Goal: Information Seeking & Learning: Learn about a topic

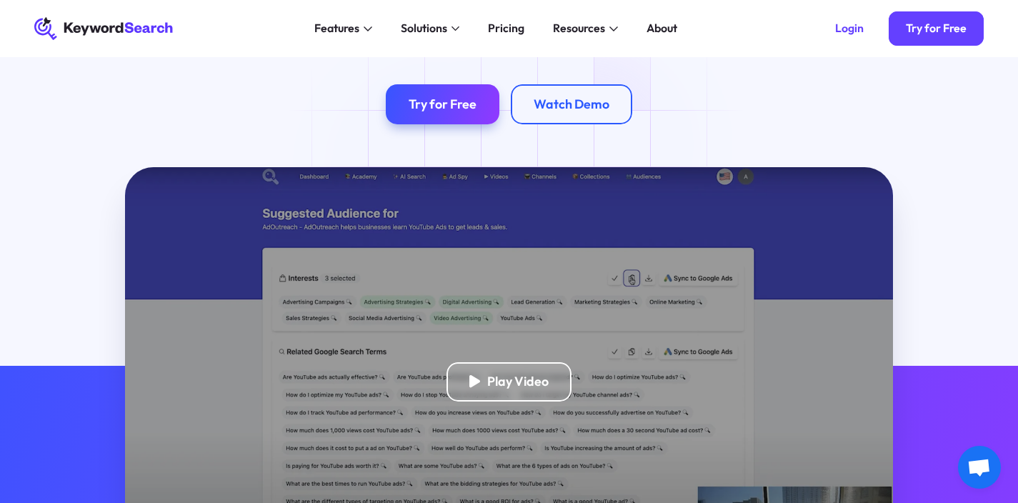
scroll to position [17, 0]
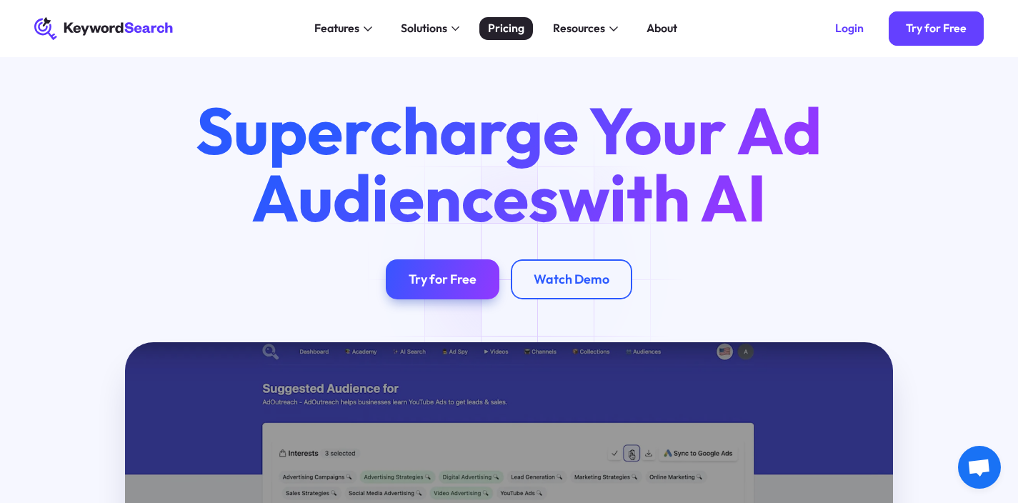
click at [482, 35] on link "Pricing" at bounding box center [506, 28] width 54 height 23
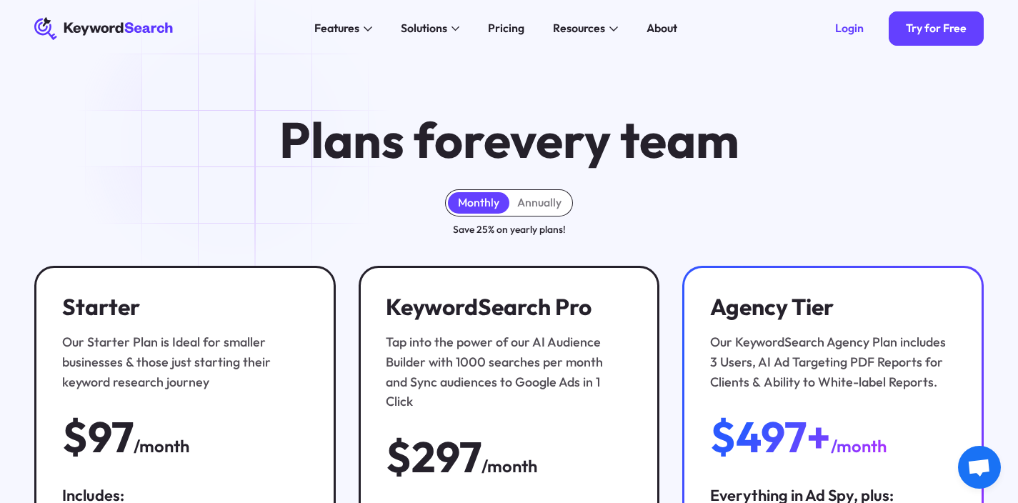
click at [170, 24] on icon "KeywordSearch" at bounding box center [103, 28] width 139 height 23
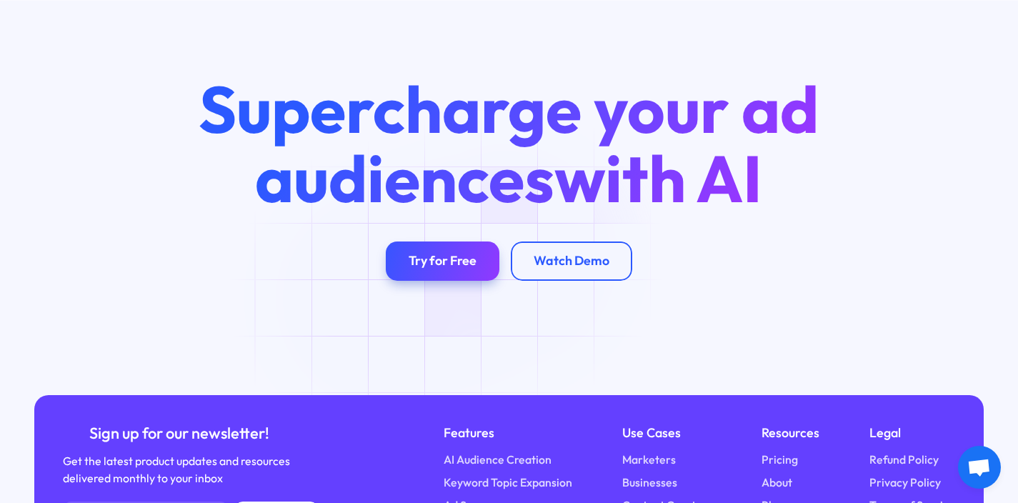
scroll to position [5102, 0]
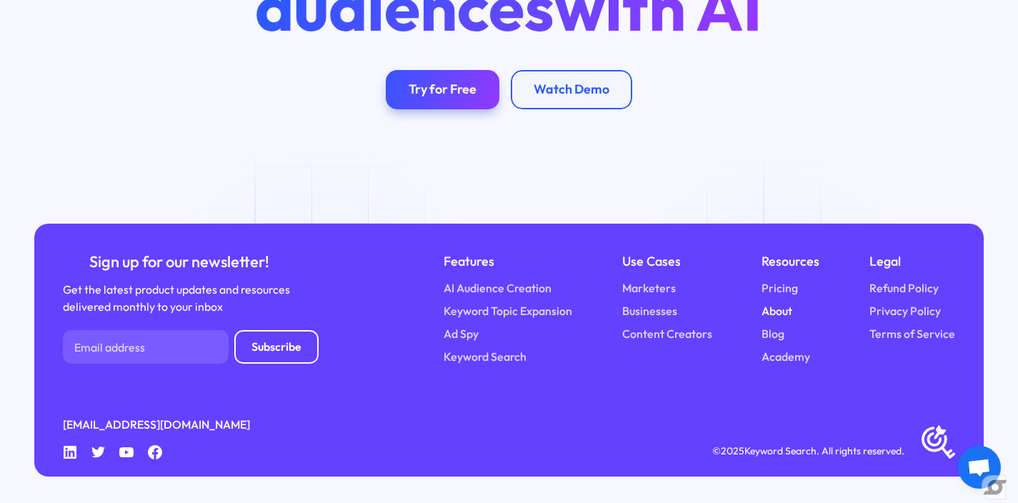
click at [778, 314] on link "About" at bounding box center [777, 311] width 31 height 17
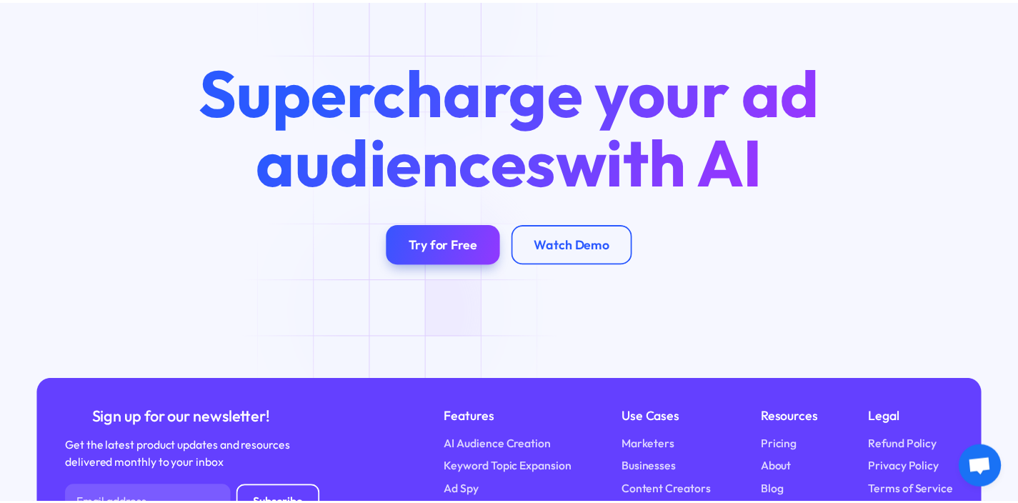
scroll to position [2869, 0]
